Goal: Navigation & Orientation: Go to known website

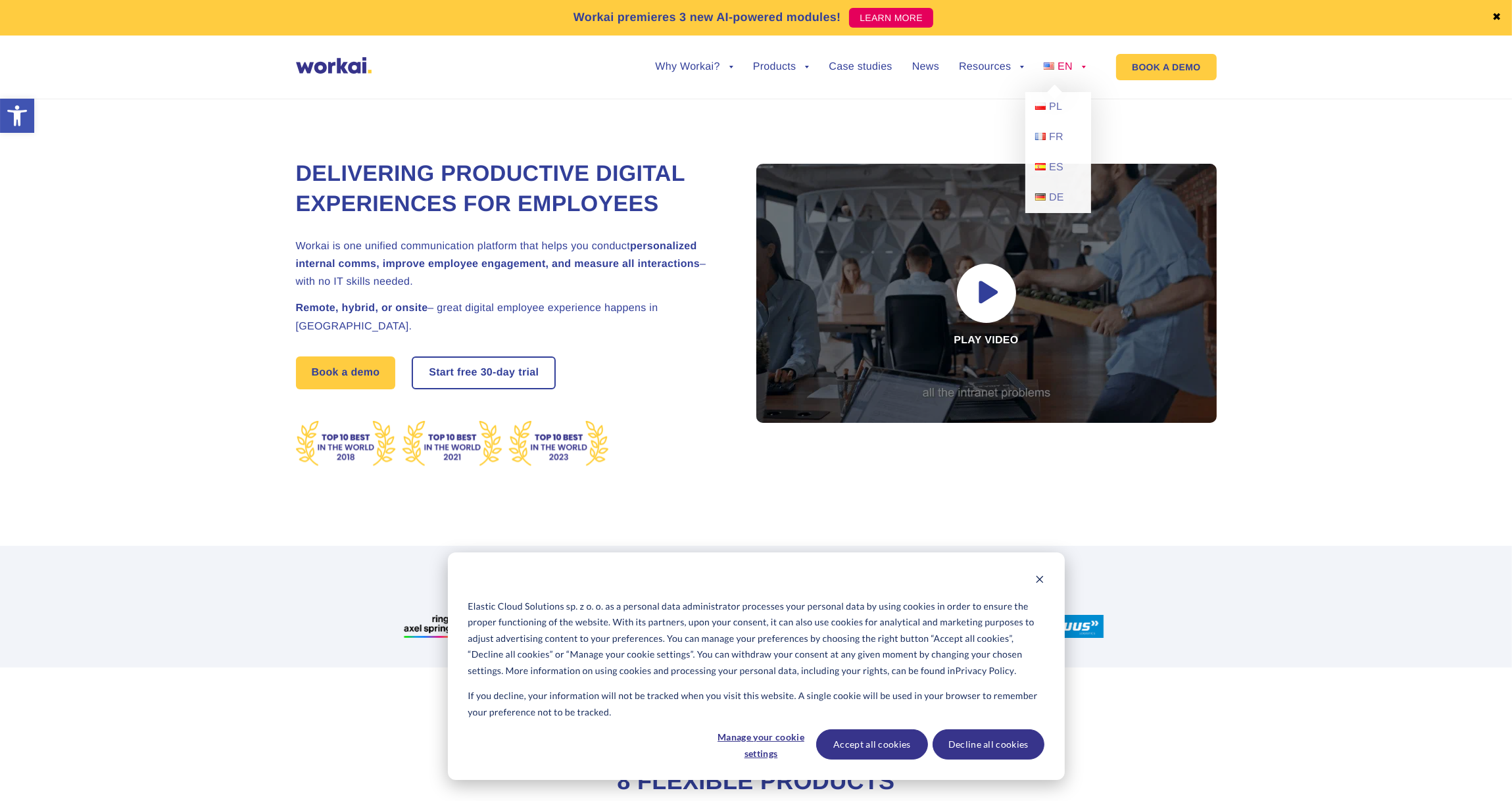
click at [1081, 69] on link "EN" at bounding box center [1064, 67] width 42 height 11
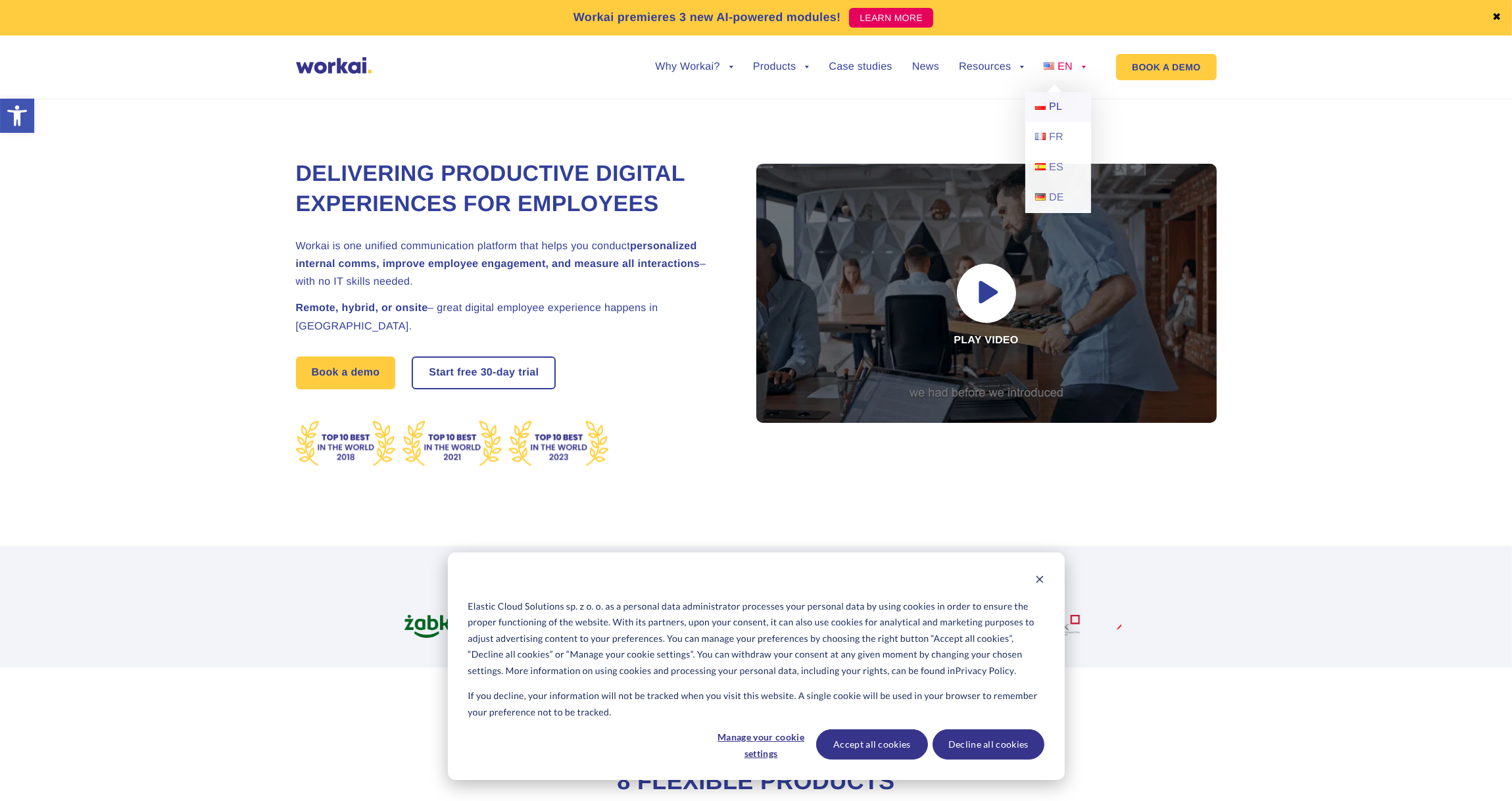
click at [1047, 106] on link "PL" at bounding box center [1058, 107] width 66 height 30
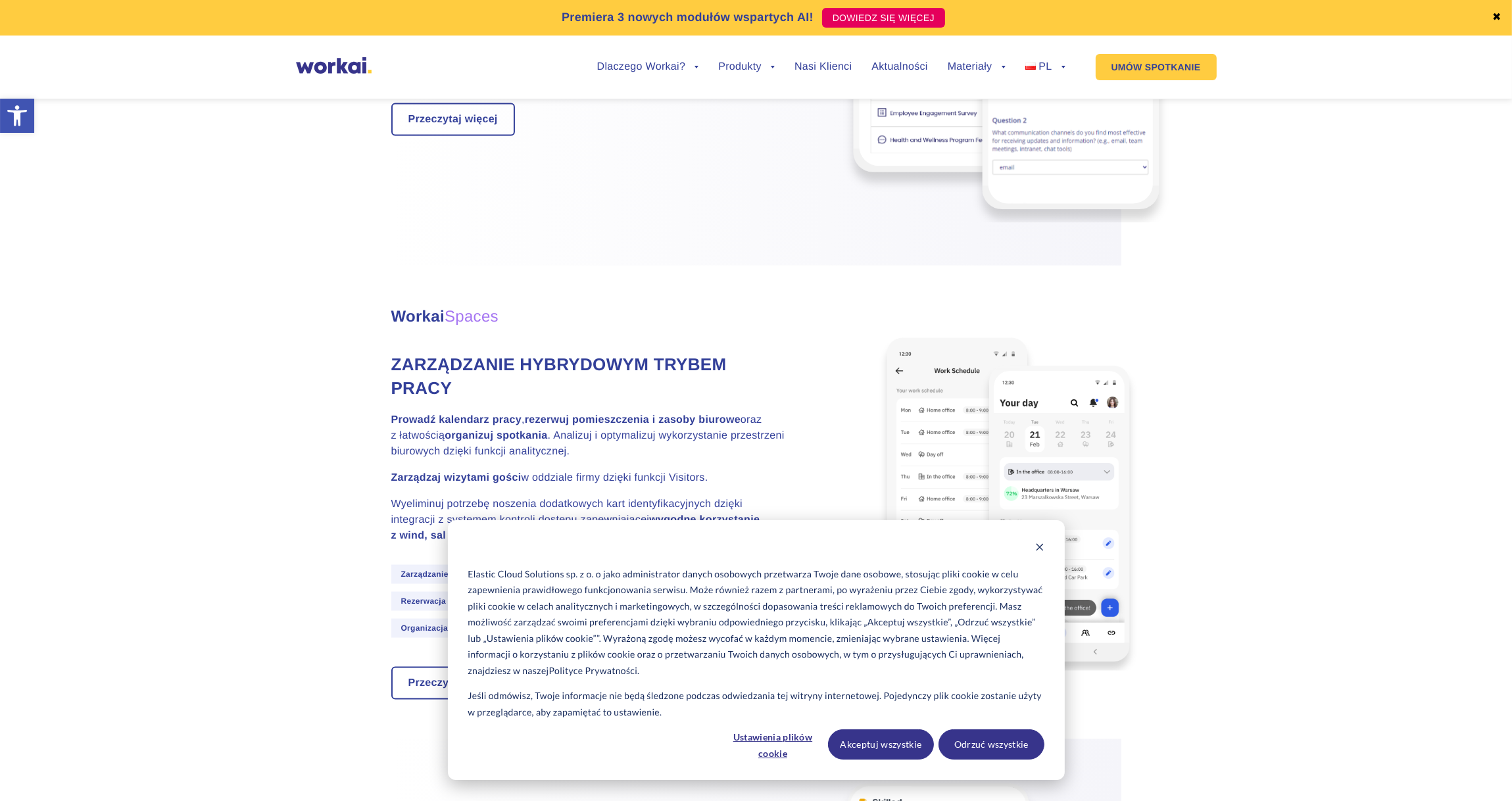
scroll to position [3024, 0]
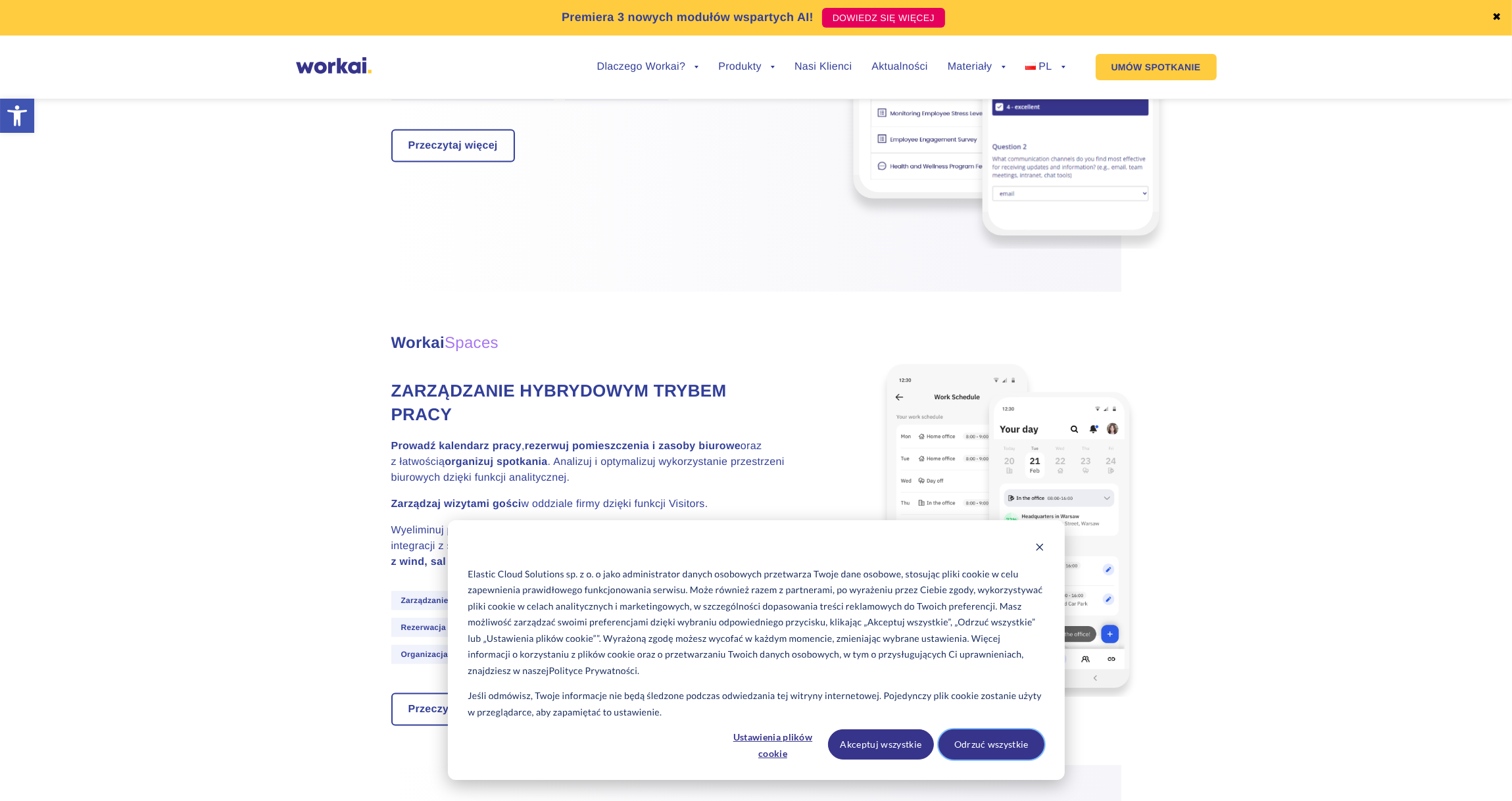
click at [980, 747] on button "Odrzuć wszystkie" at bounding box center [991, 744] width 106 height 30
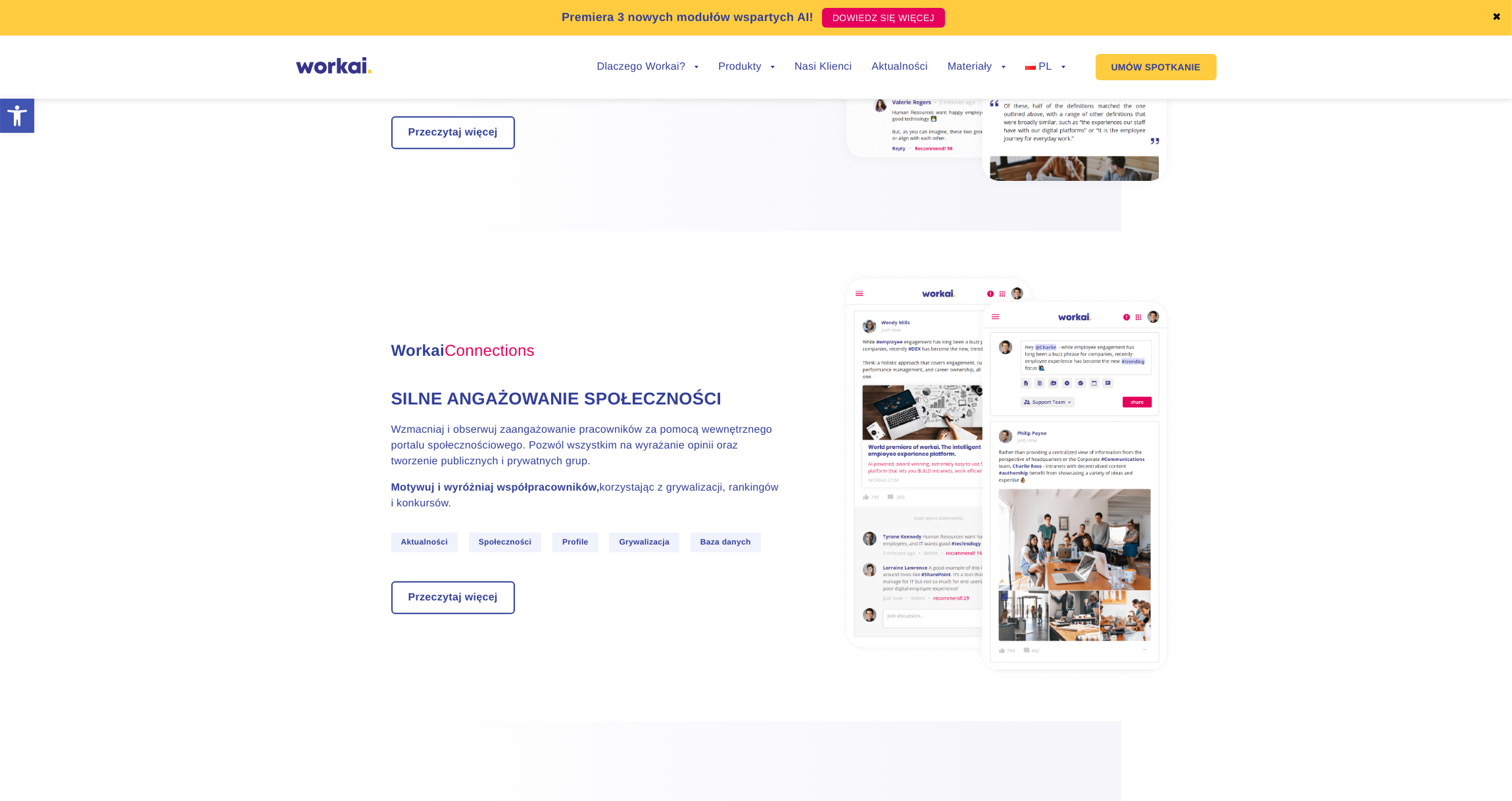
scroll to position [1118, 0]
